Goal: Transaction & Acquisition: Book appointment/travel/reservation

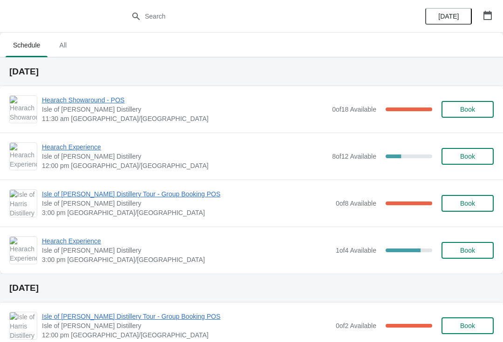
click at [94, 148] on span "Hearach Experience" at bounding box center [184, 147] width 285 height 9
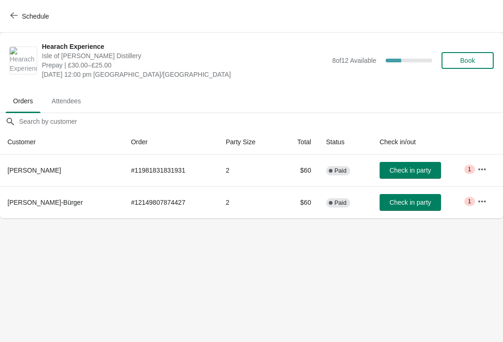
click at [19, 13] on span "Schedule" at bounding box center [30, 16] width 37 height 9
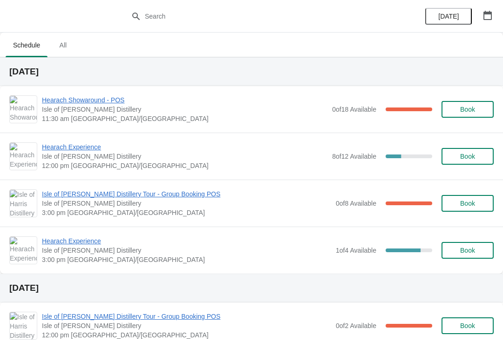
click at [156, 191] on span "Isle of [PERSON_NAME] Distillery Tour - Group Booking POS" at bounding box center [186, 194] width 289 height 9
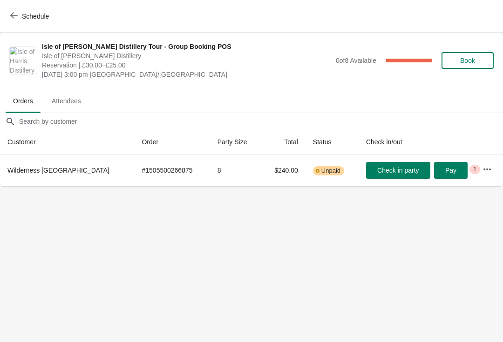
click at [14, 12] on icon "button" at bounding box center [13, 15] width 7 height 7
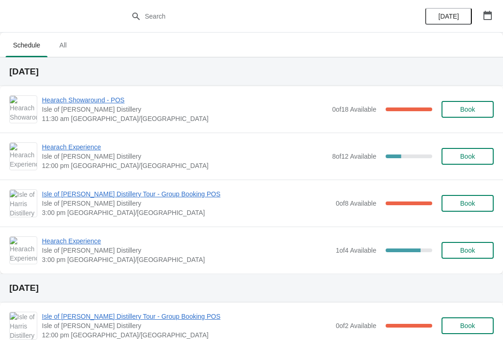
click at [83, 145] on span "Hearach Experience" at bounding box center [184, 147] width 285 height 9
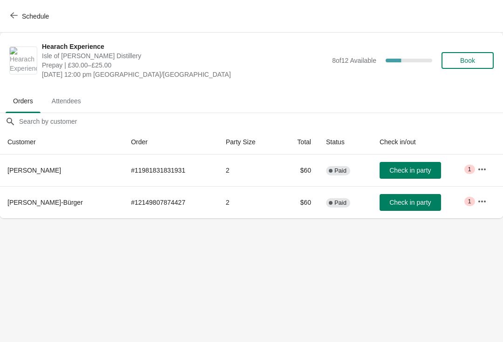
click at [486, 59] on button "Book" at bounding box center [467, 60] width 52 height 17
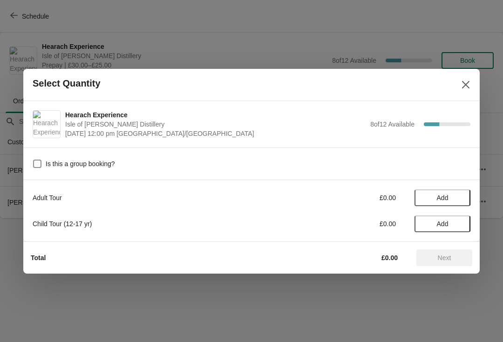
click at [455, 197] on span "Add" at bounding box center [442, 197] width 39 height 7
click at [458, 194] on icon at bounding box center [459, 198] width 10 height 10
click at [457, 255] on span "Next" at bounding box center [444, 257] width 41 height 7
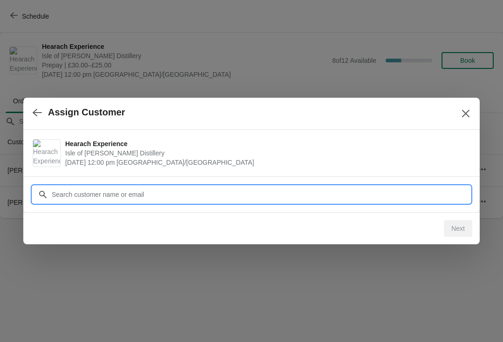
click at [150, 198] on input "Customer" at bounding box center [260, 194] width 419 height 17
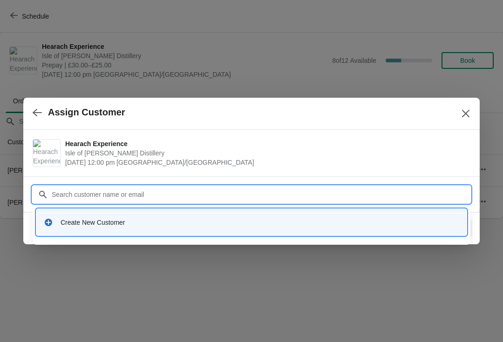
click at [135, 229] on div "Create New Customer" at bounding box center [251, 222] width 423 height 19
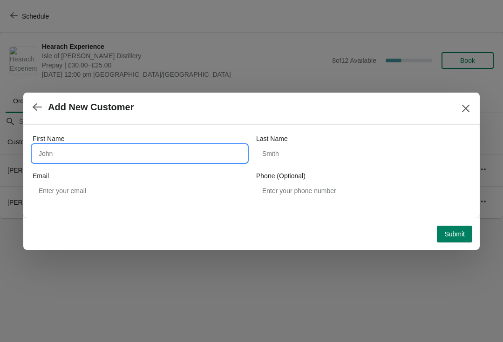
click at [163, 154] on input "First Name" at bounding box center [140, 153] width 214 height 17
type input "Andreas"
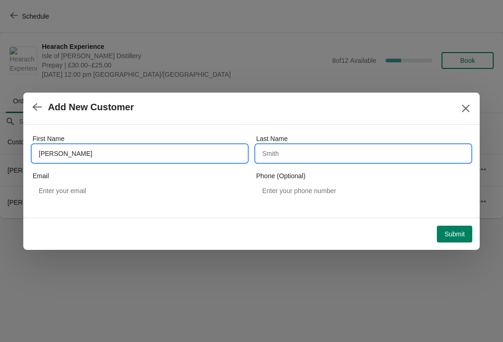
click at [326, 156] on input "Last Name" at bounding box center [363, 153] width 214 height 17
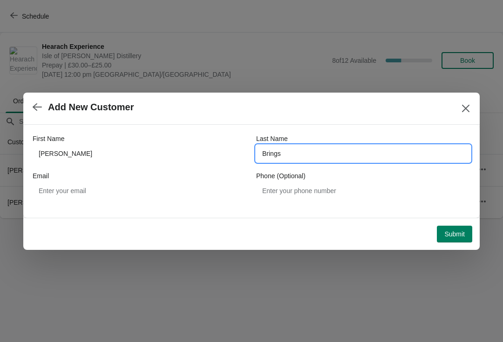
type input "Brings"
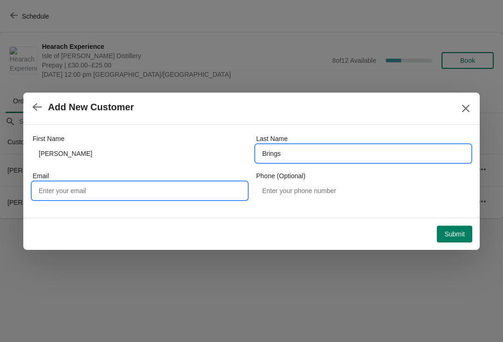
click at [146, 192] on input "Email" at bounding box center [140, 191] width 214 height 17
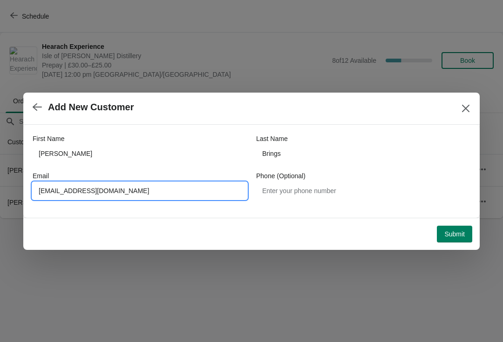
type input "abr1962@web.de"
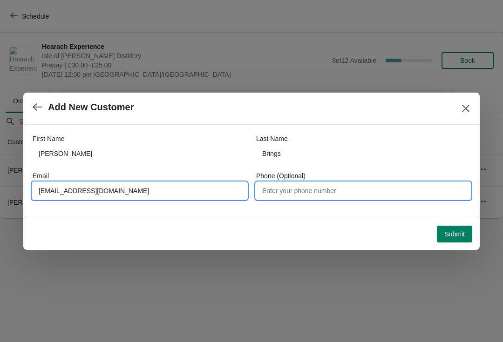
click at [346, 198] on input "Phone (Optional)" at bounding box center [363, 191] width 214 height 17
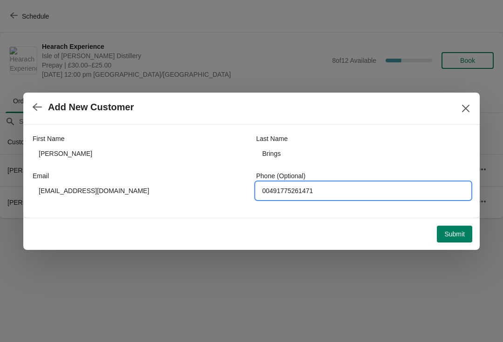
click at [460, 238] on span "Submit" at bounding box center [454, 234] width 20 height 7
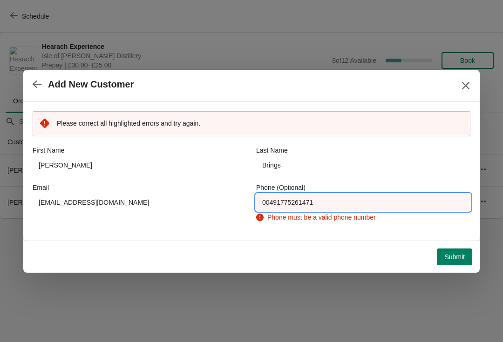
click at [276, 204] on input "00491775261471" at bounding box center [363, 202] width 214 height 17
click at [278, 204] on input "00491775261471" at bounding box center [363, 202] width 214 height 17
click at [281, 201] on input "00491775261471" at bounding box center [363, 202] width 214 height 17
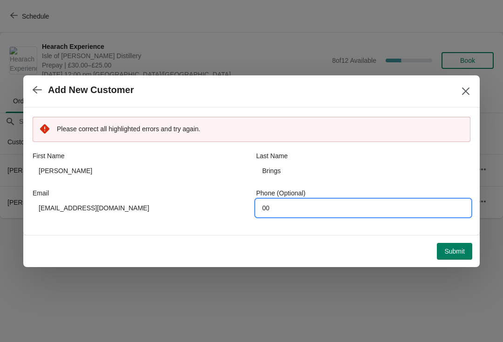
type input "0"
type input "01775261471"
click at [461, 251] on span "Submit" at bounding box center [454, 251] width 20 height 7
